Goal: Transaction & Acquisition: Purchase product/service

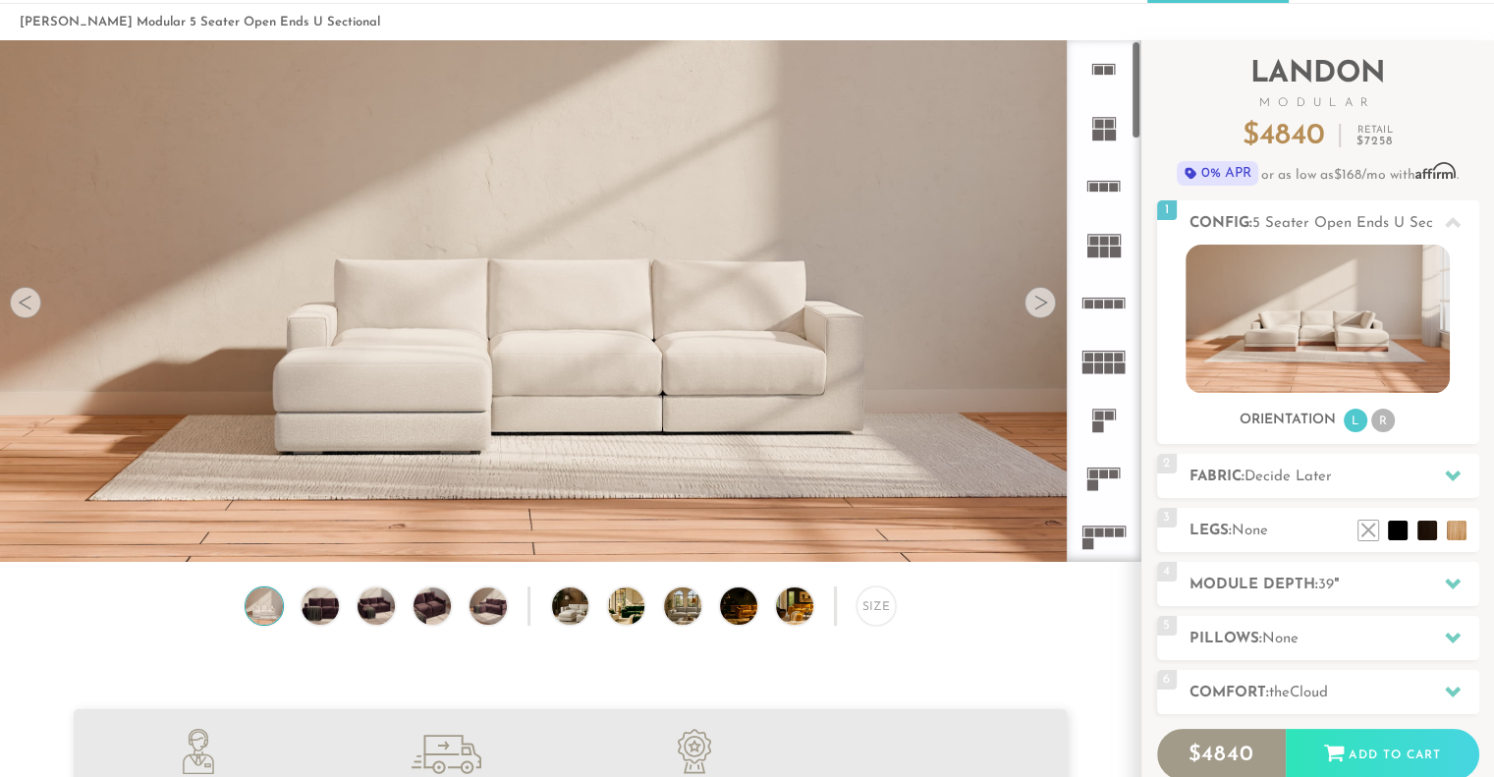
scroll to position [21856, 1479]
click at [1030, 315] on div at bounding box center [1040, 302] width 31 height 31
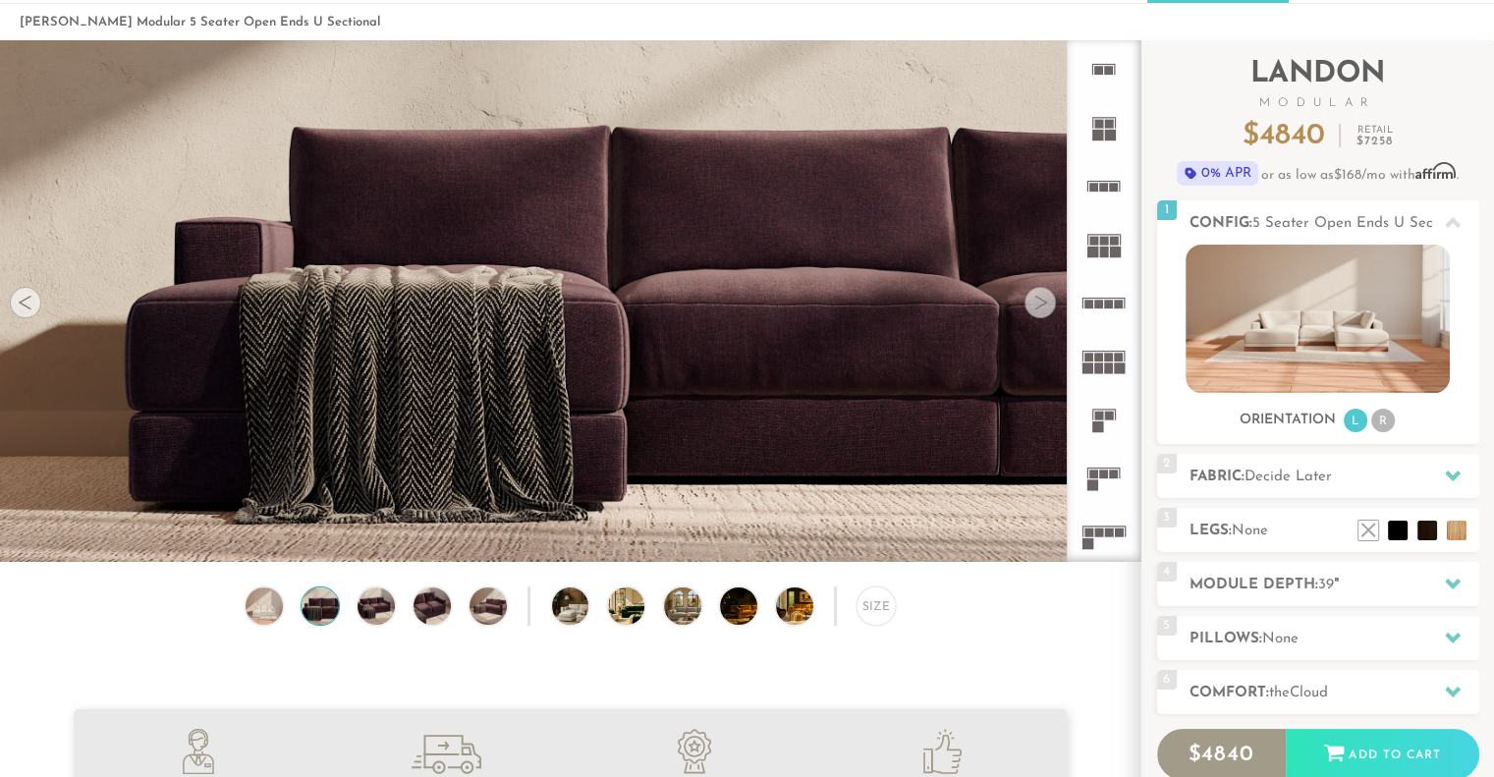
click at [1030, 315] on div at bounding box center [1040, 302] width 31 height 31
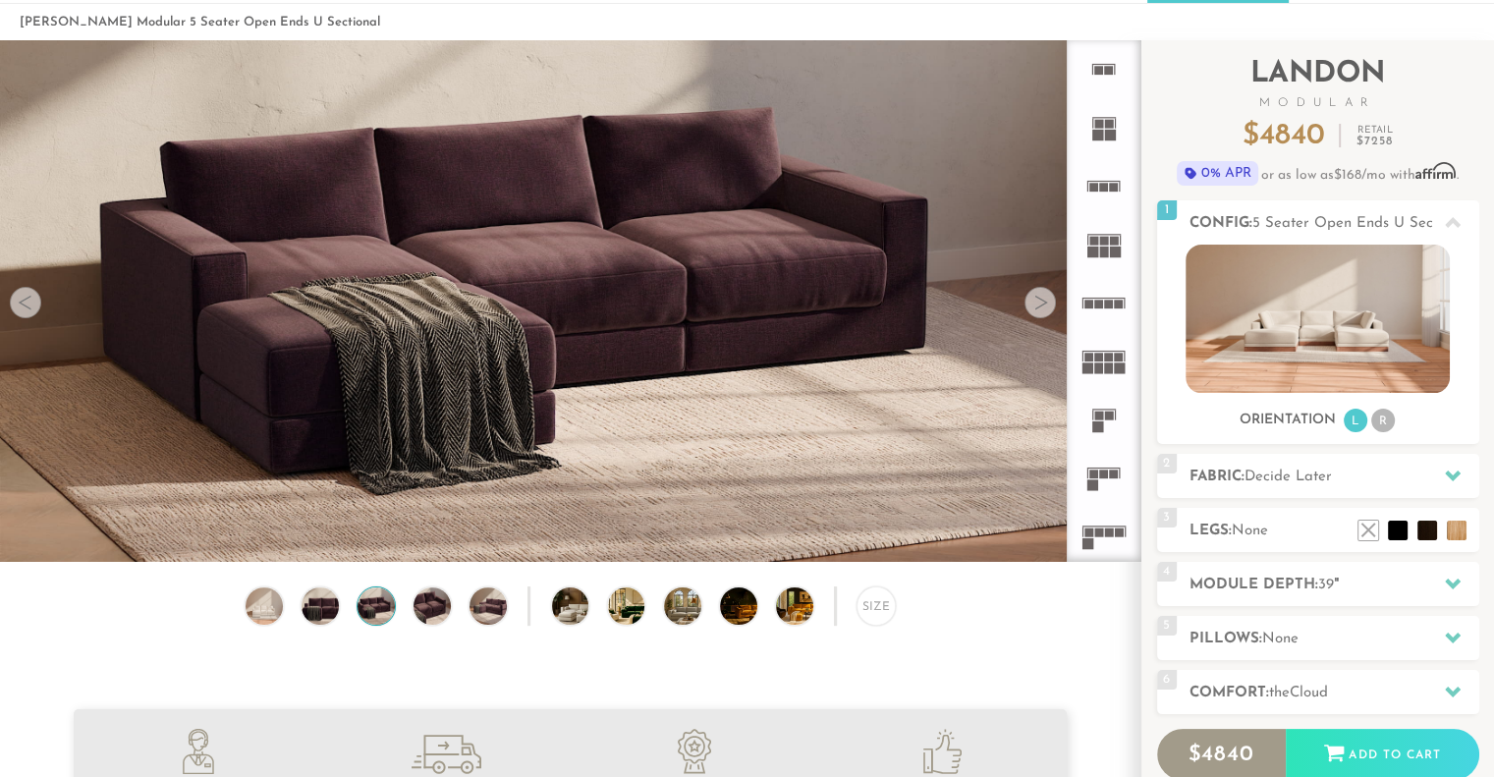
click at [1030, 315] on div at bounding box center [1040, 302] width 31 height 31
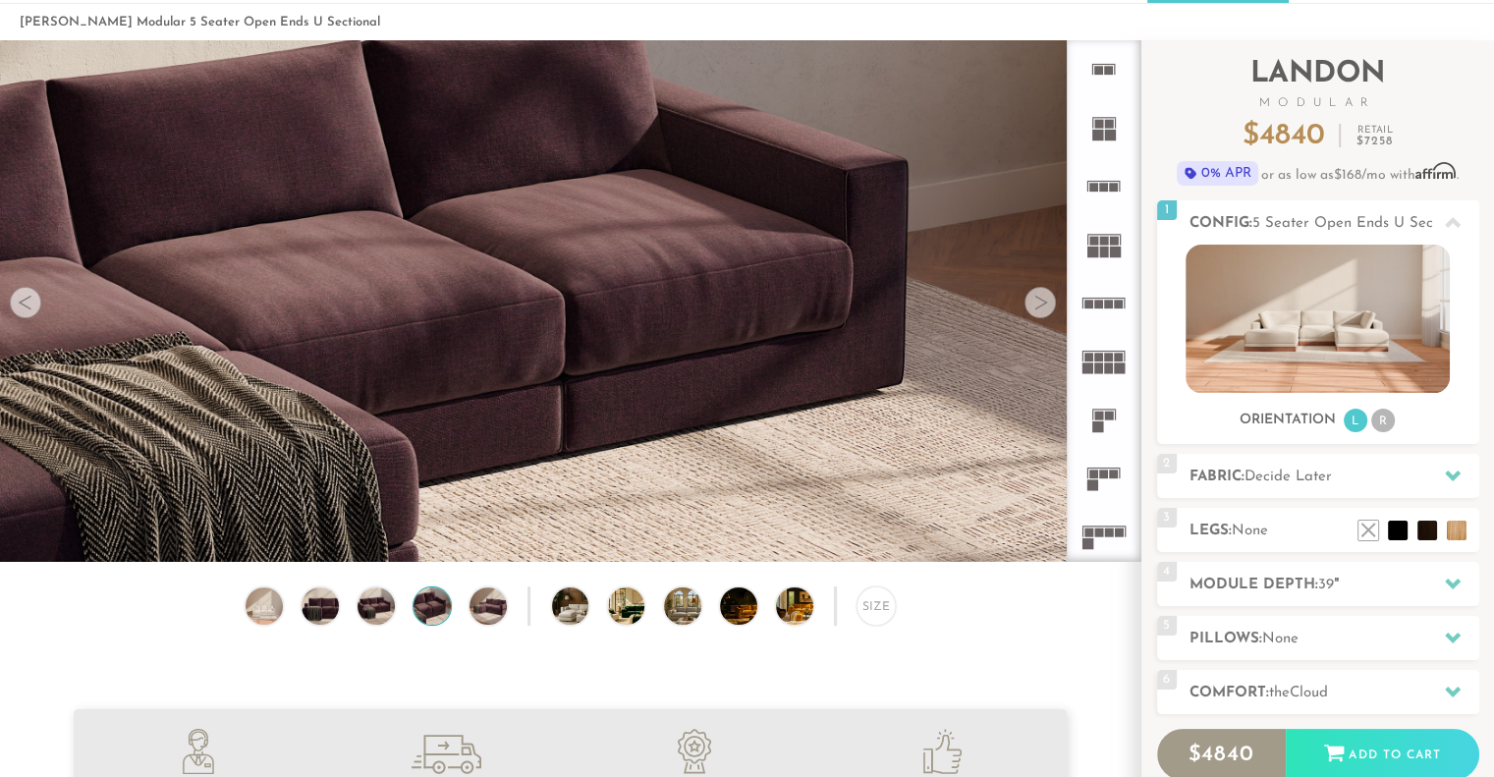
click at [1030, 315] on div at bounding box center [1040, 302] width 31 height 31
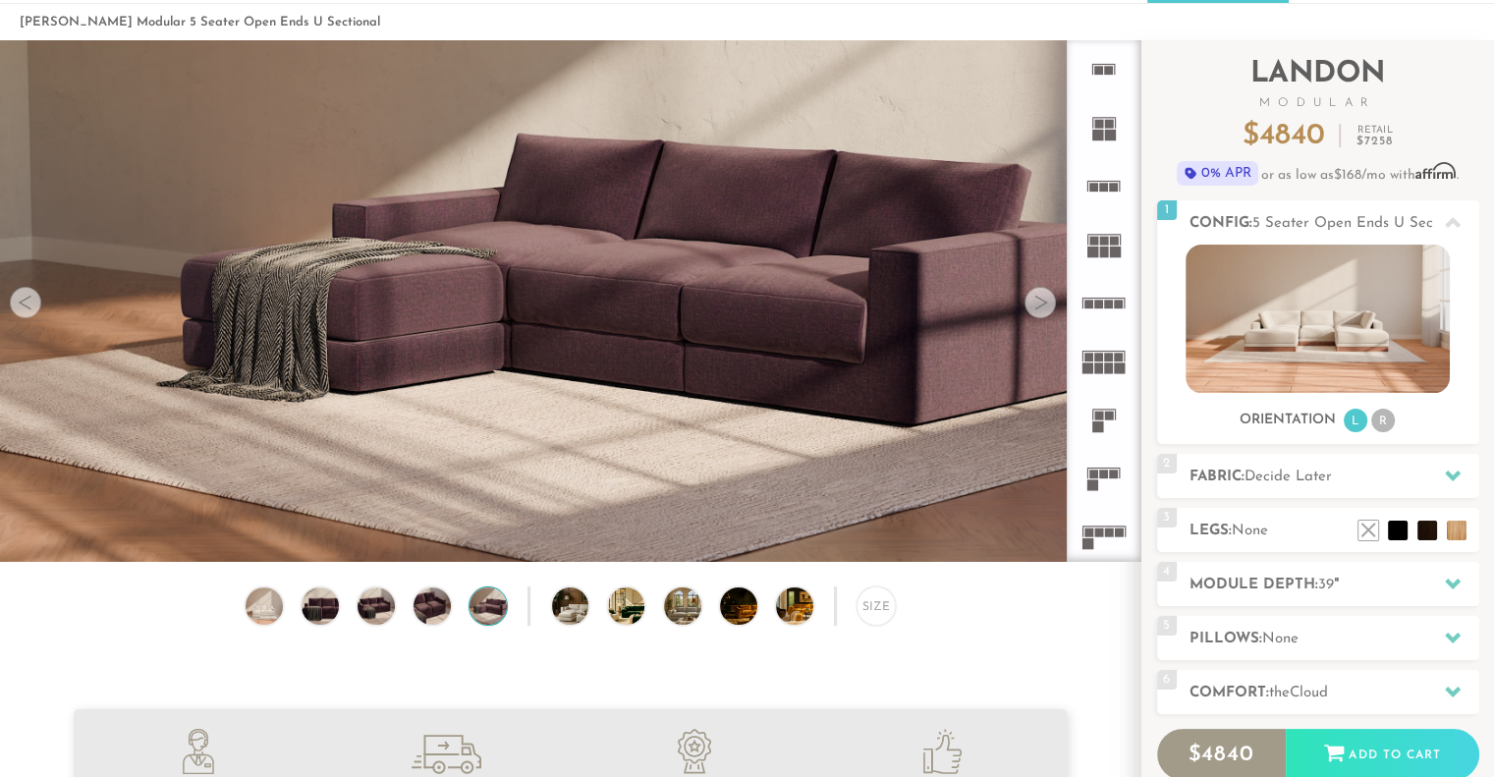
click at [1100, 361] on rect at bounding box center [1099, 357] width 9 height 9
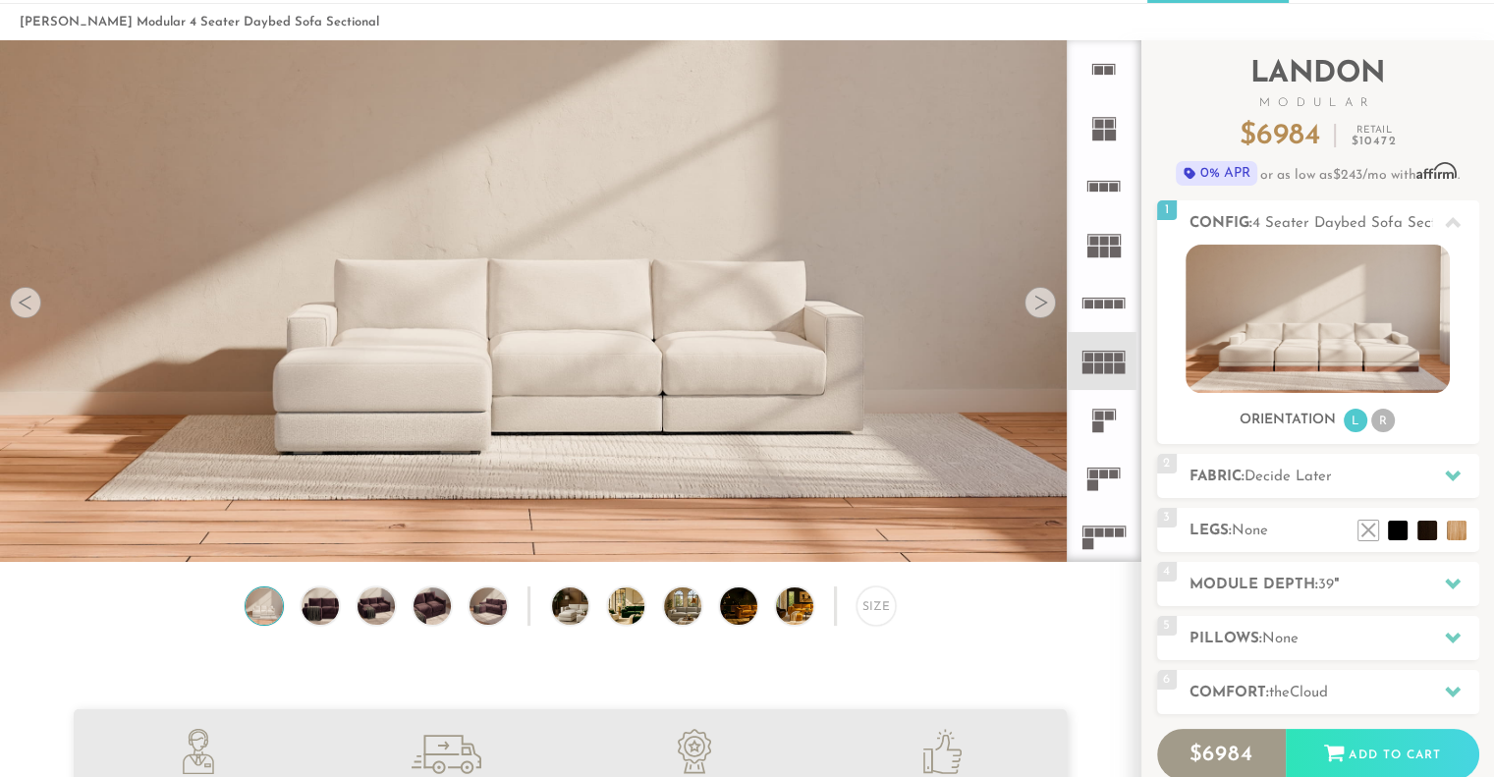
click at [1036, 311] on div at bounding box center [1040, 302] width 31 height 31
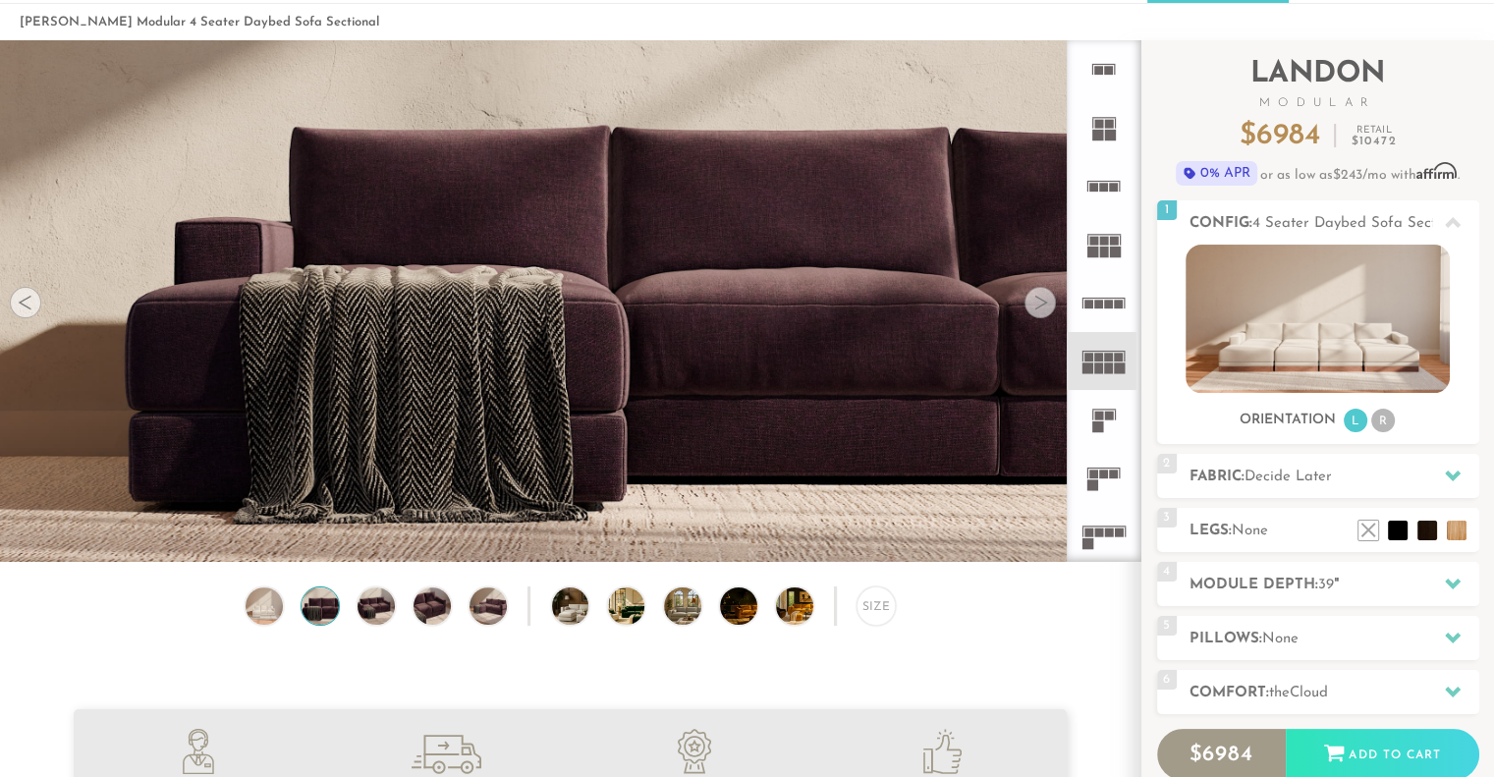
click at [1036, 311] on div at bounding box center [1040, 302] width 31 height 31
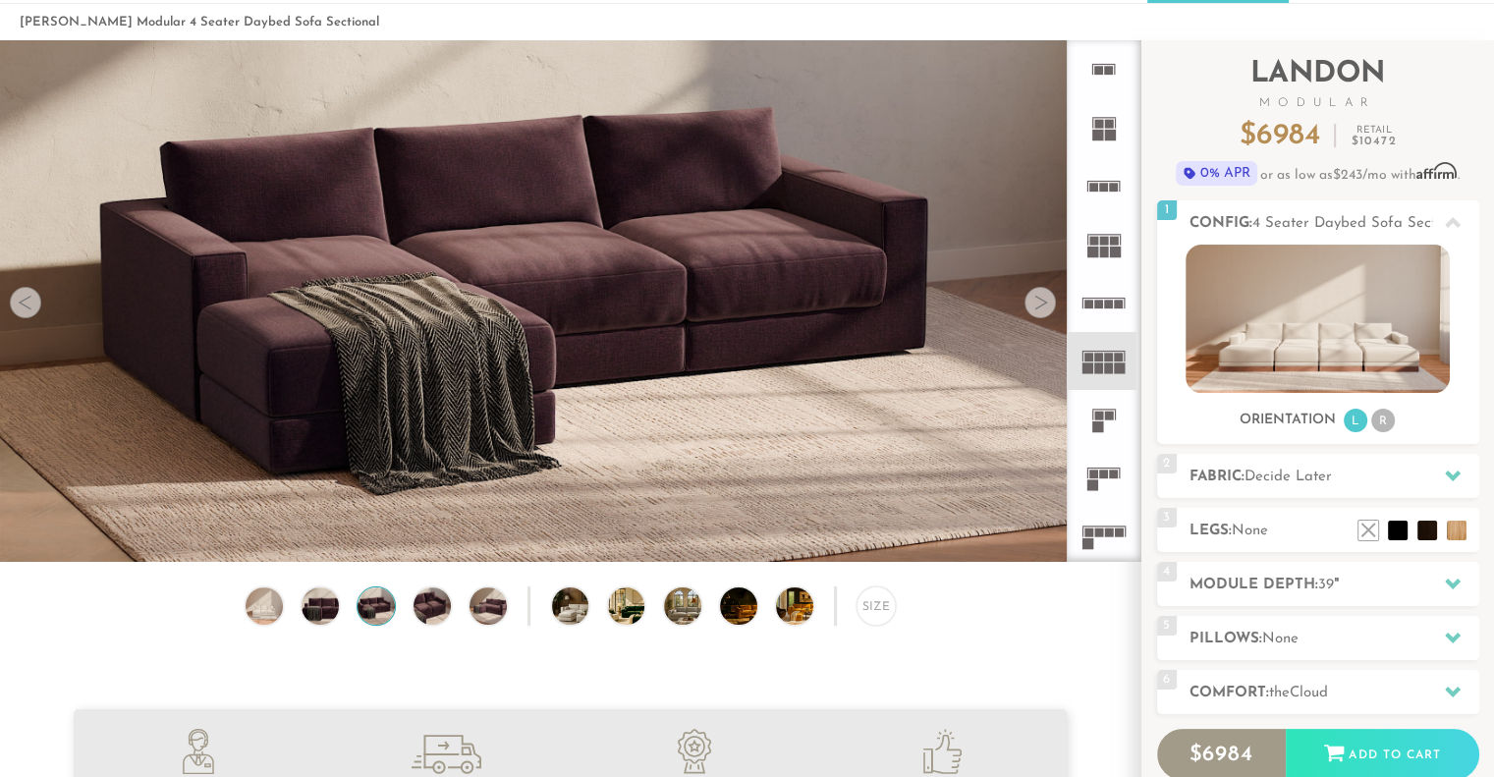
click at [1036, 311] on div at bounding box center [1040, 302] width 31 height 31
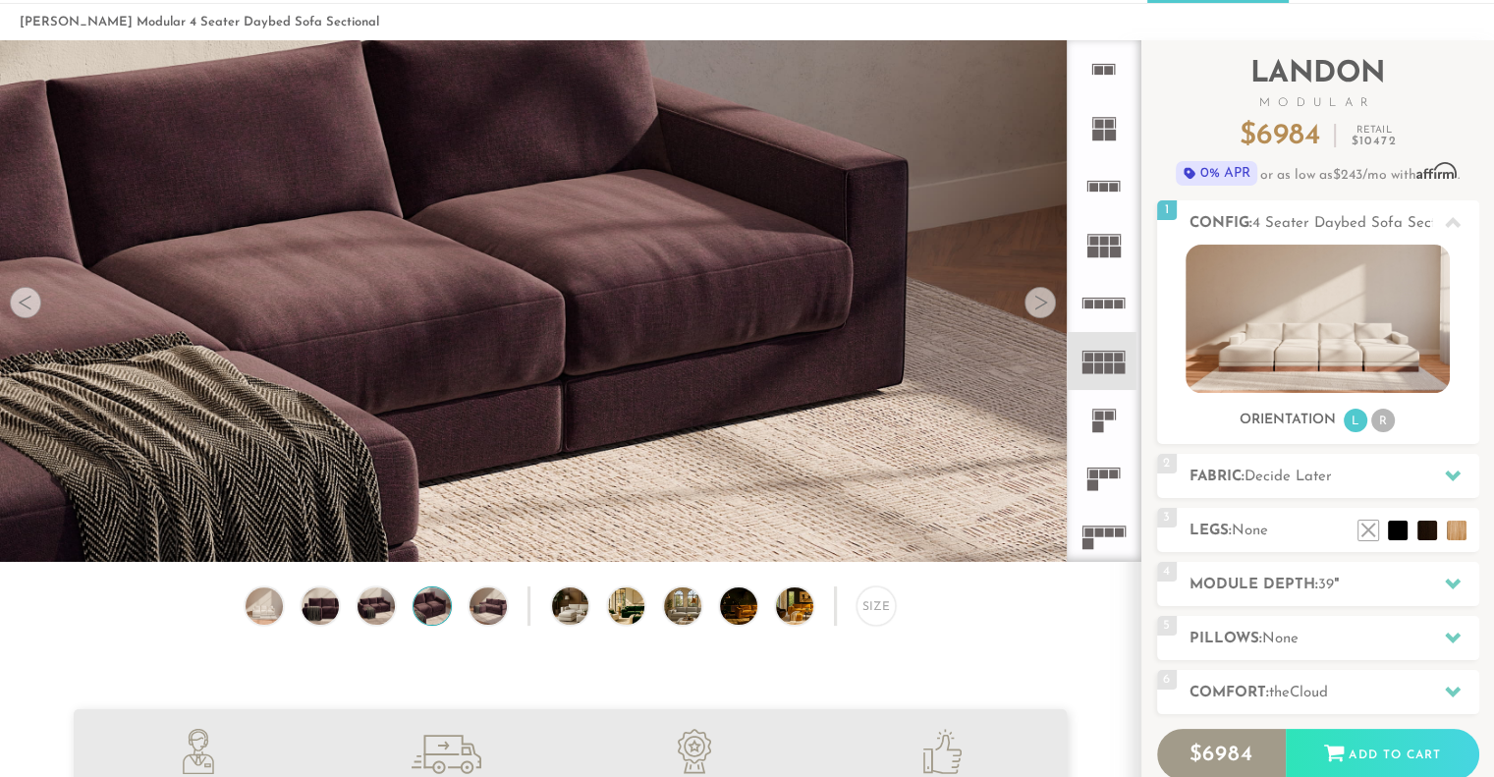
click at [1036, 311] on div at bounding box center [1040, 302] width 31 height 31
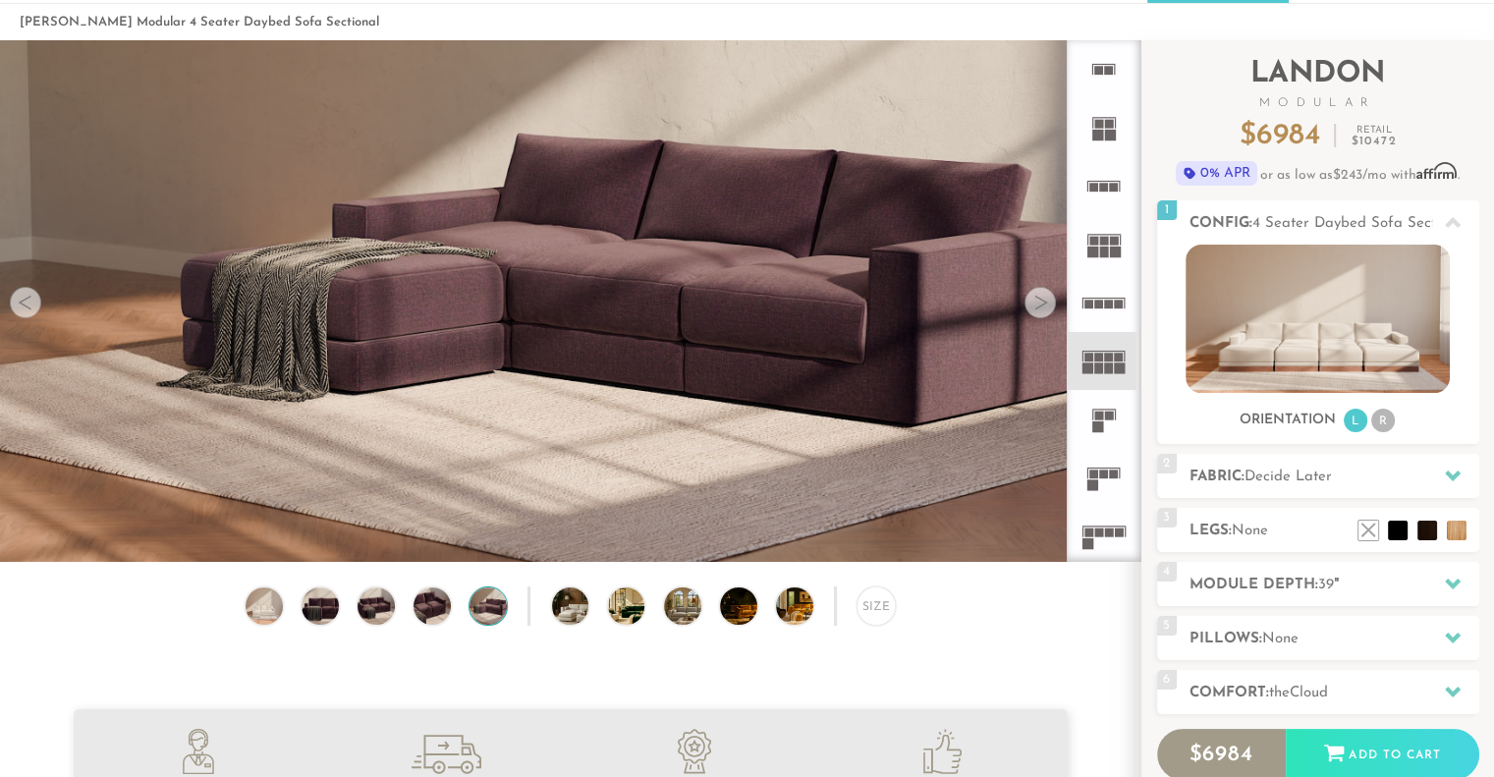
click at [1036, 311] on div at bounding box center [1040, 302] width 31 height 31
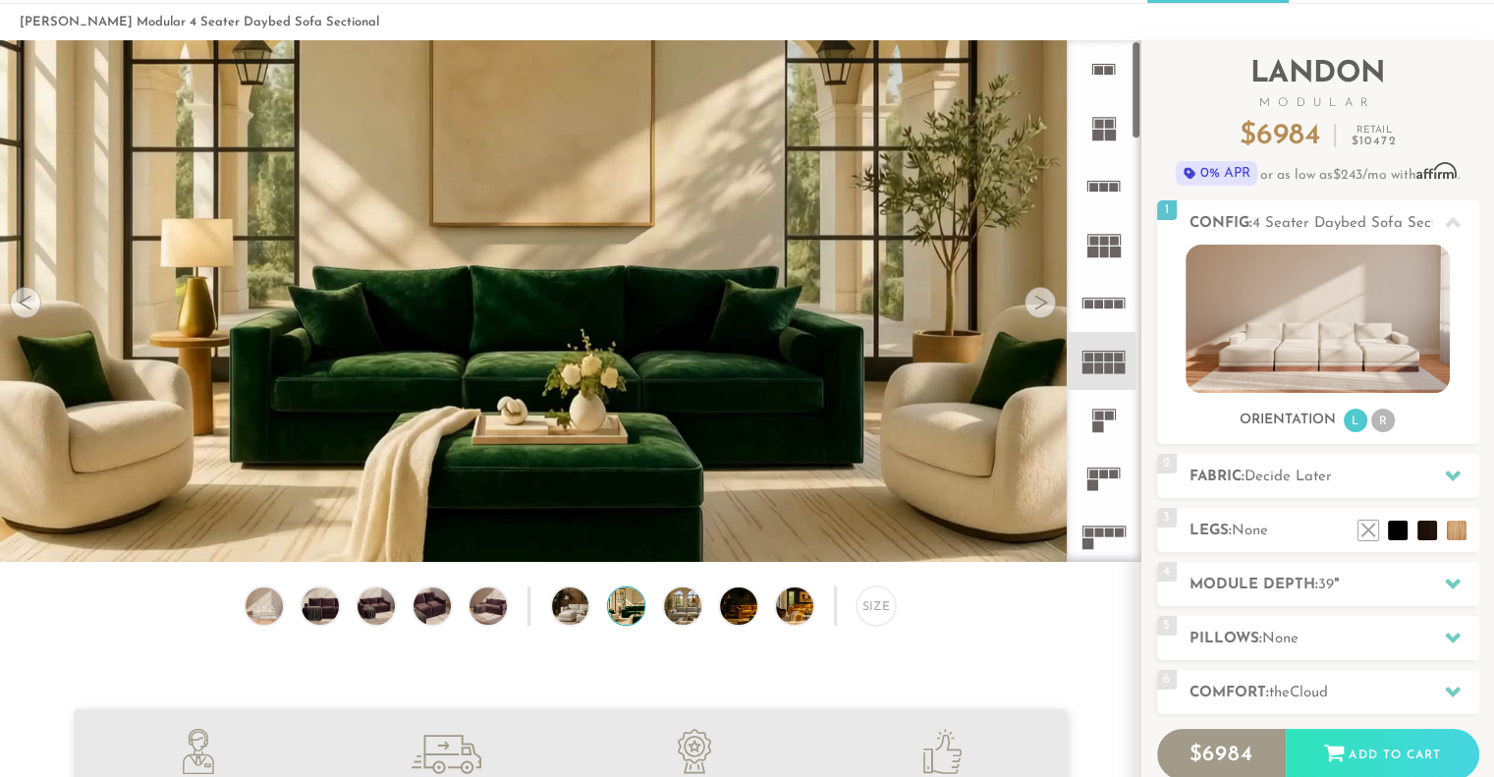
click at [1111, 247] on rect at bounding box center [1115, 252] width 11 height 11
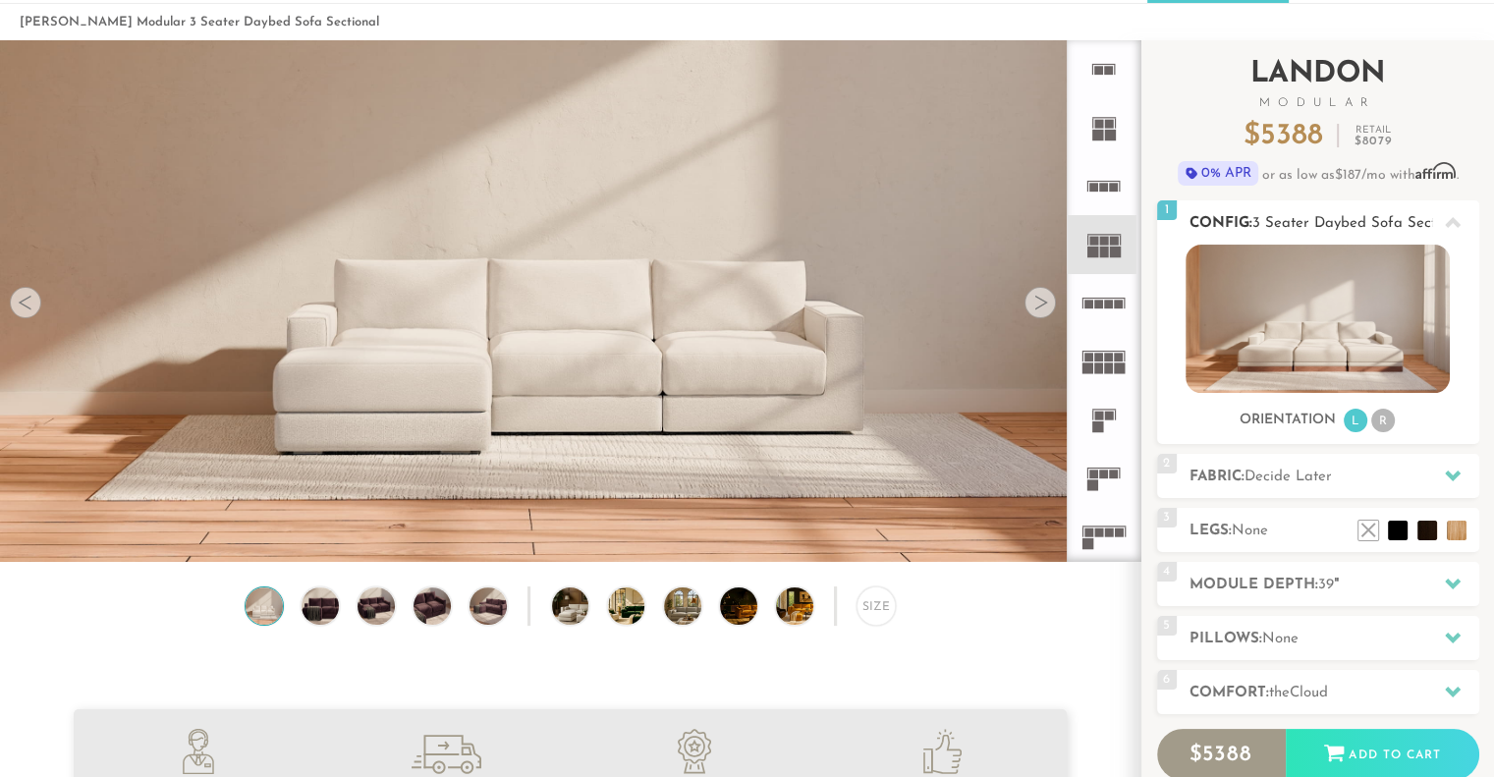
click at [1378, 424] on li "R" at bounding box center [1384, 421] width 24 height 24
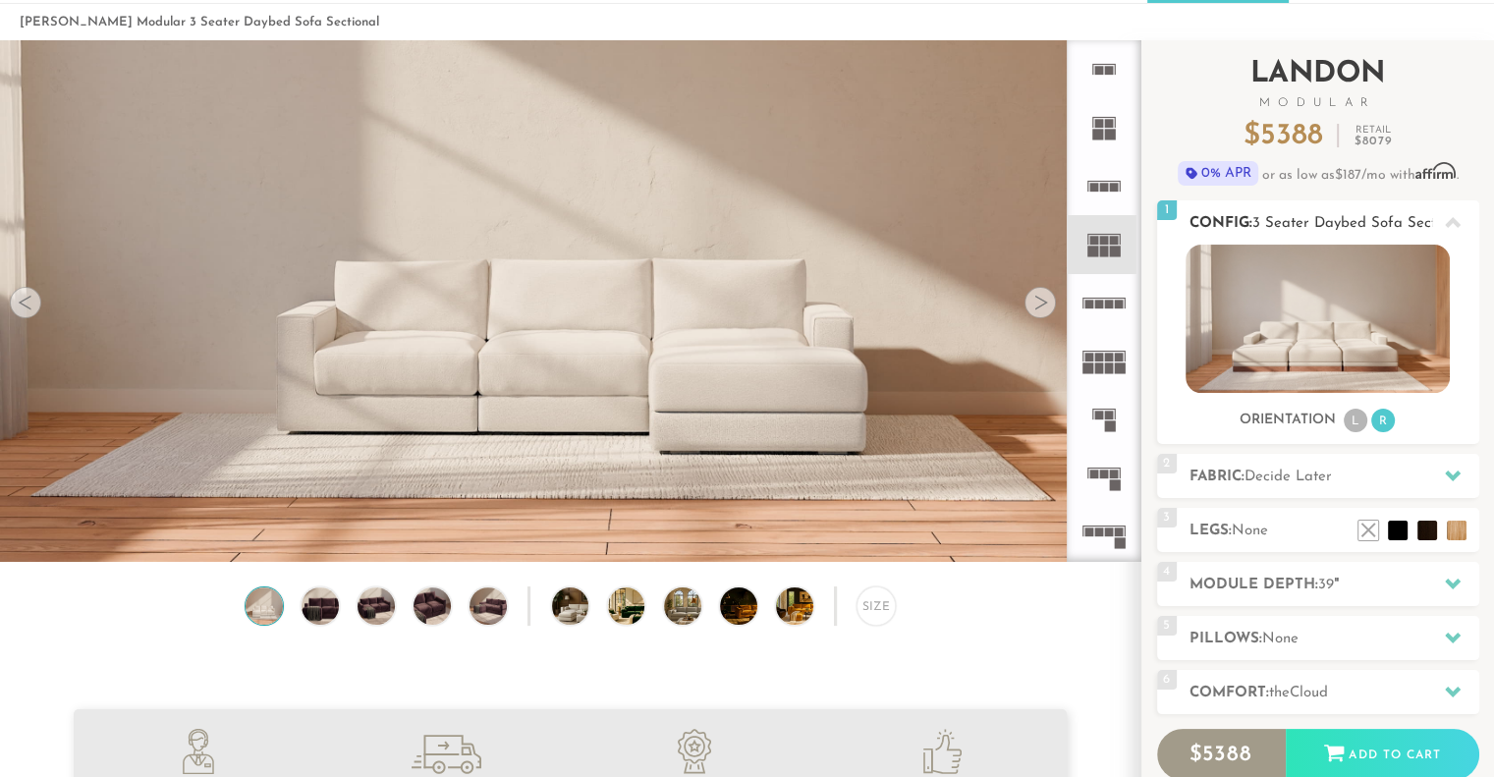
click at [1356, 426] on li "L" at bounding box center [1356, 421] width 24 height 24
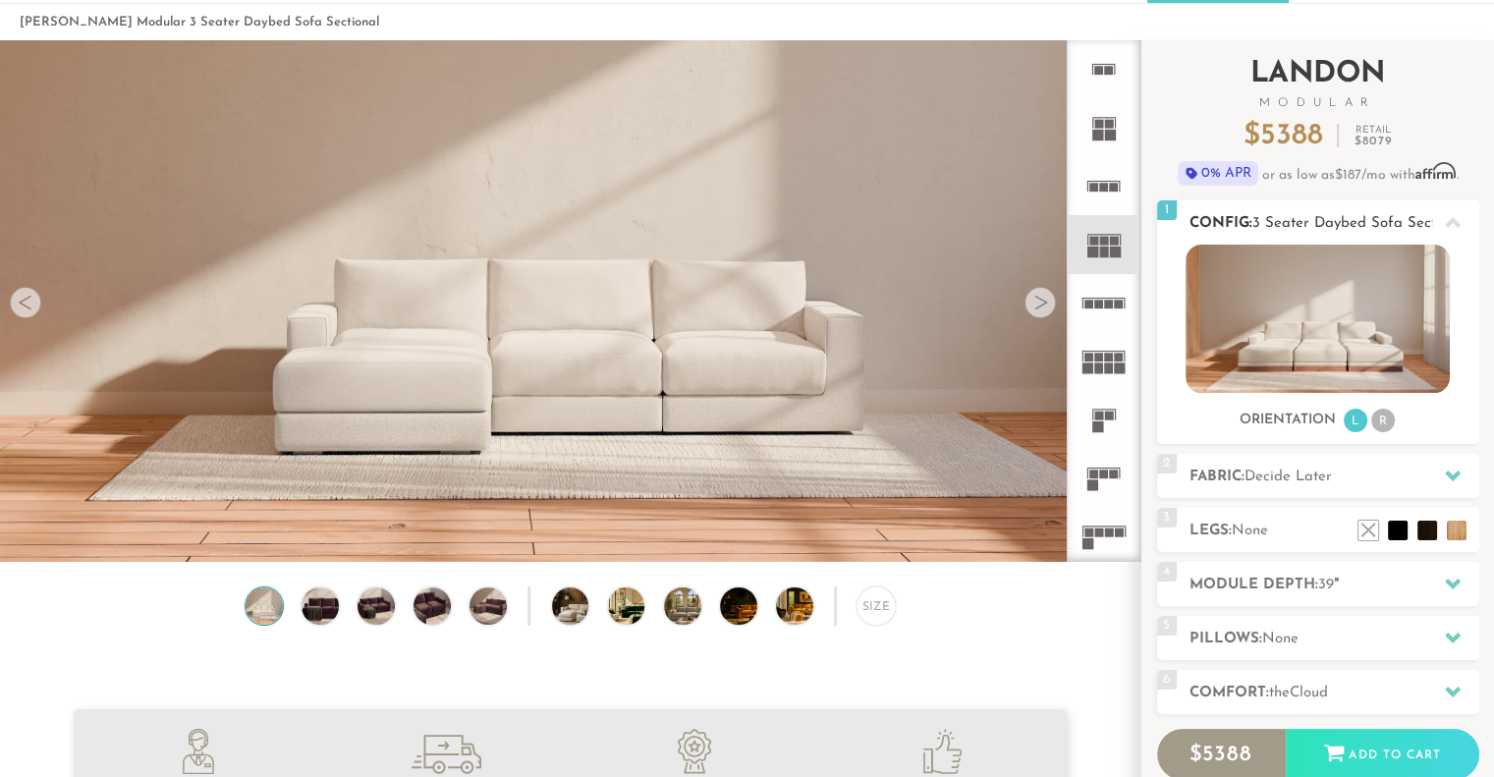
click at [1387, 422] on li "R" at bounding box center [1384, 421] width 24 height 24
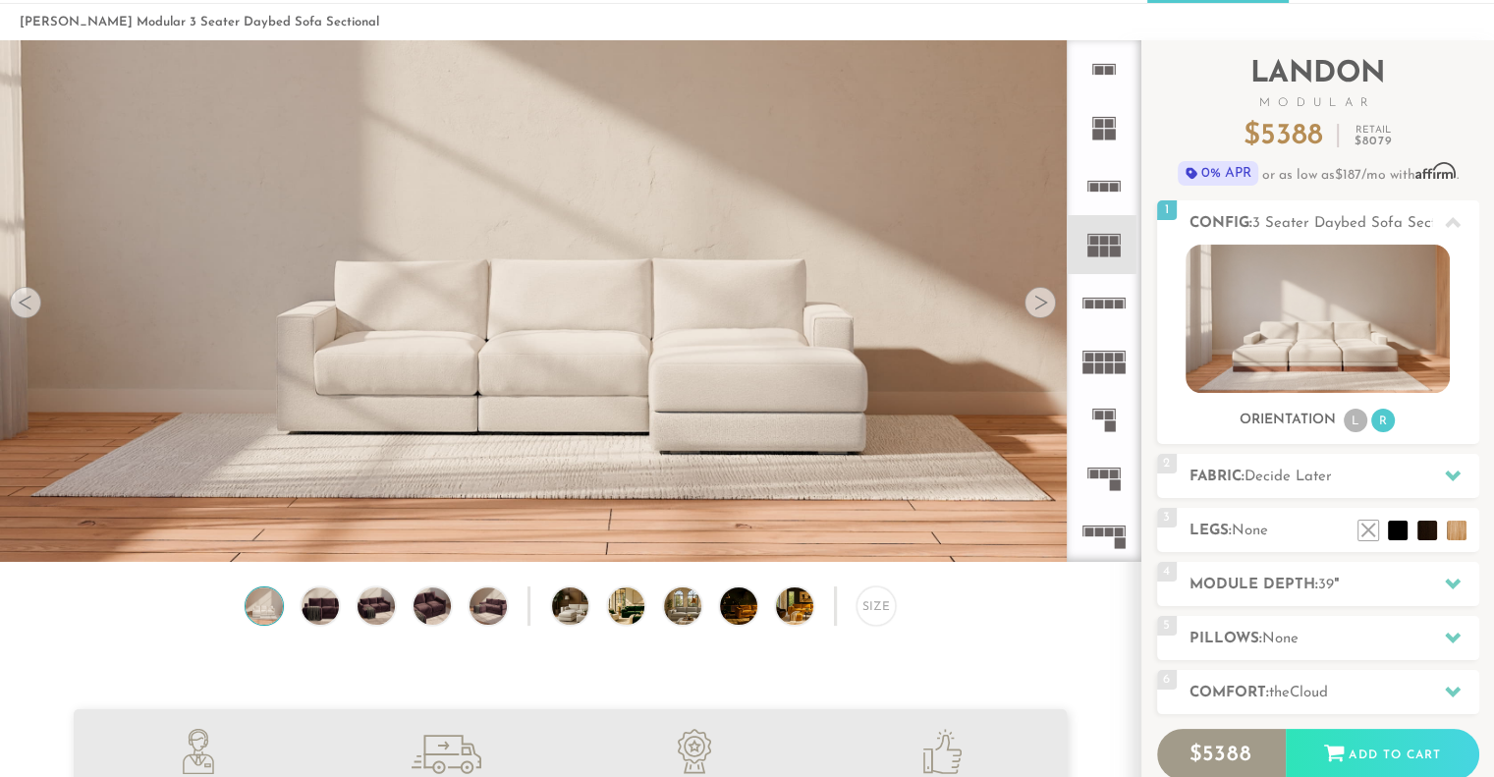
drag, startPoint x: 1491, startPoint y: 31, endPoint x: 1508, endPoint y: 117, distance: 87.1
click at [1493, 117] on html "Summer Sale - 15% Off All Custom Orders [PHONE_NUMBER] Free Nationwide Delivery…" at bounding box center [747, 309] width 1494 height 777
